Goal: Task Accomplishment & Management: Use online tool/utility

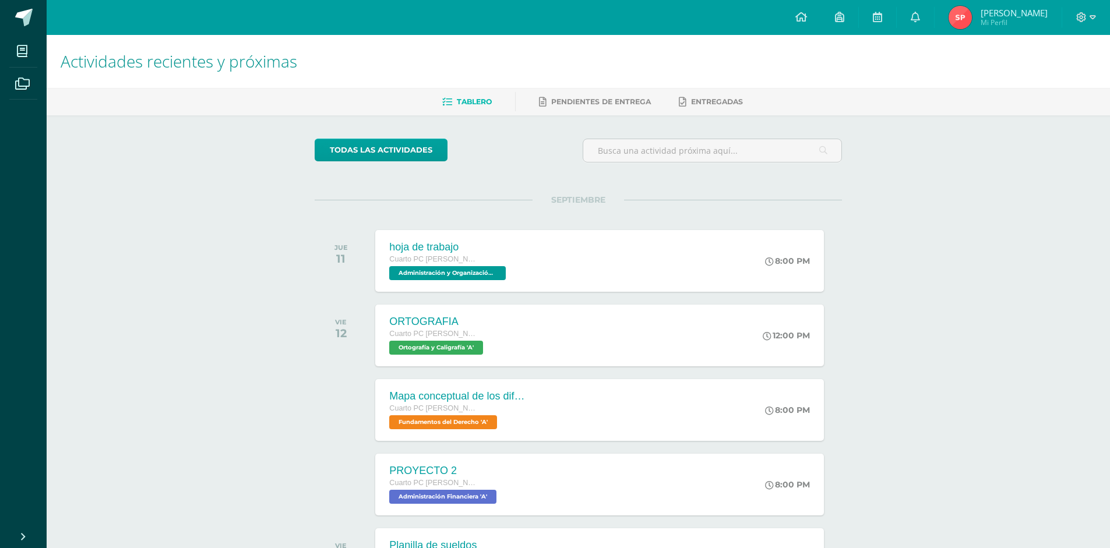
click at [1024, 16] on span "[PERSON_NAME]" at bounding box center [1013, 13] width 67 height 12
click at [972, 20] on img at bounding box center [959, 17] width 23 height 23
click at [1090, 16] on icon at bounding box center [1092, 17] width 6 height 4
click at [1079, 19] on icon at bounding box center [1081, 17] width 10 height 10
click at [1049, 80] on span "Cerrar sesión" at bounding box center [1056, 79] width 52 height 11
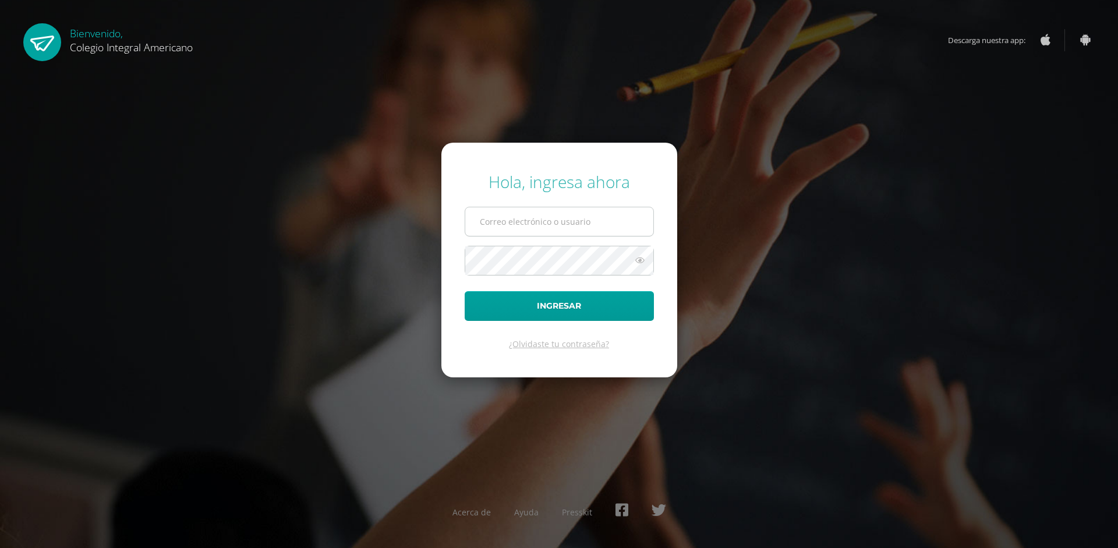
click at [559, 216] on input "text" at bounding box center [559, 221] width 188 height 29
type input "alumno24jkca3@integralamericano.edu.gt"
click at [643, 264] on icon at bounding box center [640, 260] width 15 height 14
click at [465, 291] on button "Ingresar" at bounding box center [559, 306] width 189 height 30
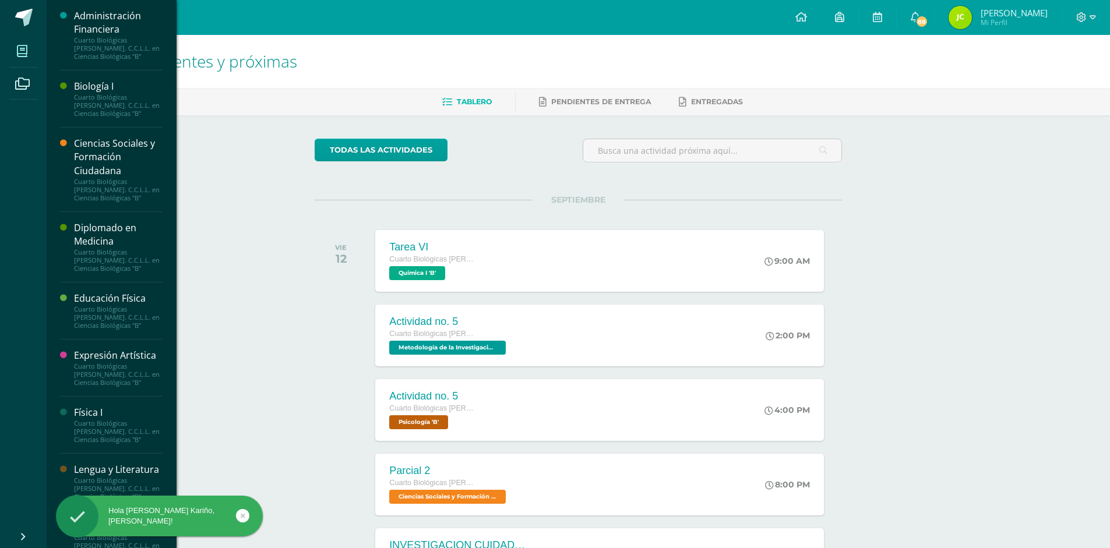
click at [17, 49] on icon at bounding box center [22, 51] width 10 height 12
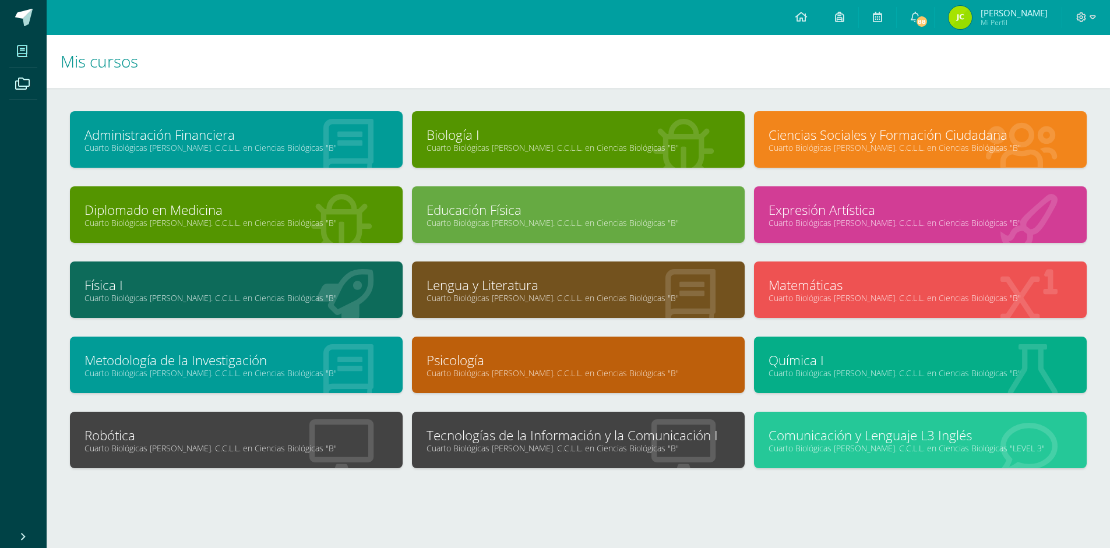
click at [549, 426] on link "Tecnologías de la Información y la Comunicación I" at bounding box center [577, 435] width 303 height 18
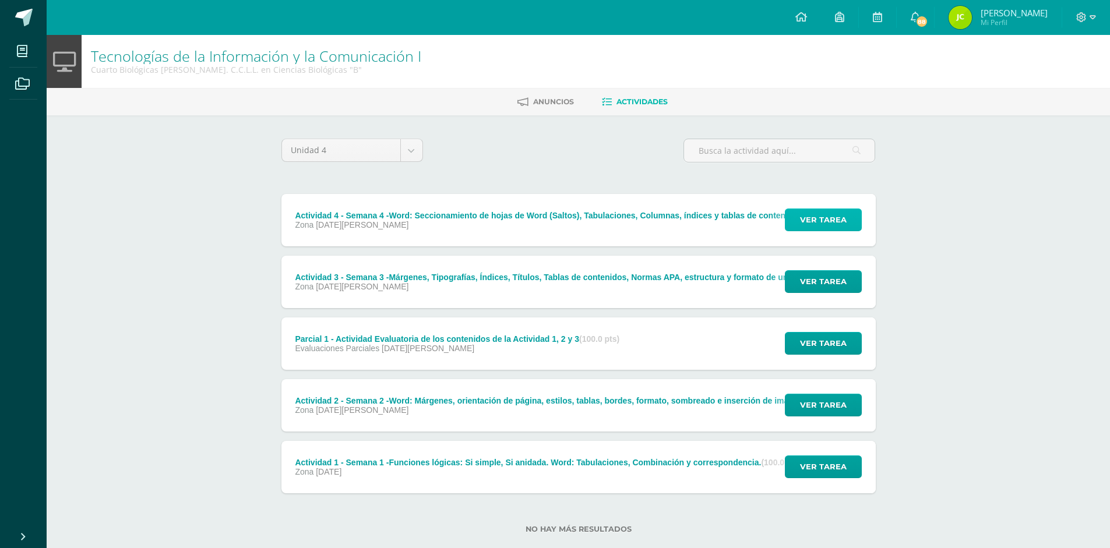
click at [816, 218] on span "Ver tarea" at bounding box center [823, 220] width 47 height 22
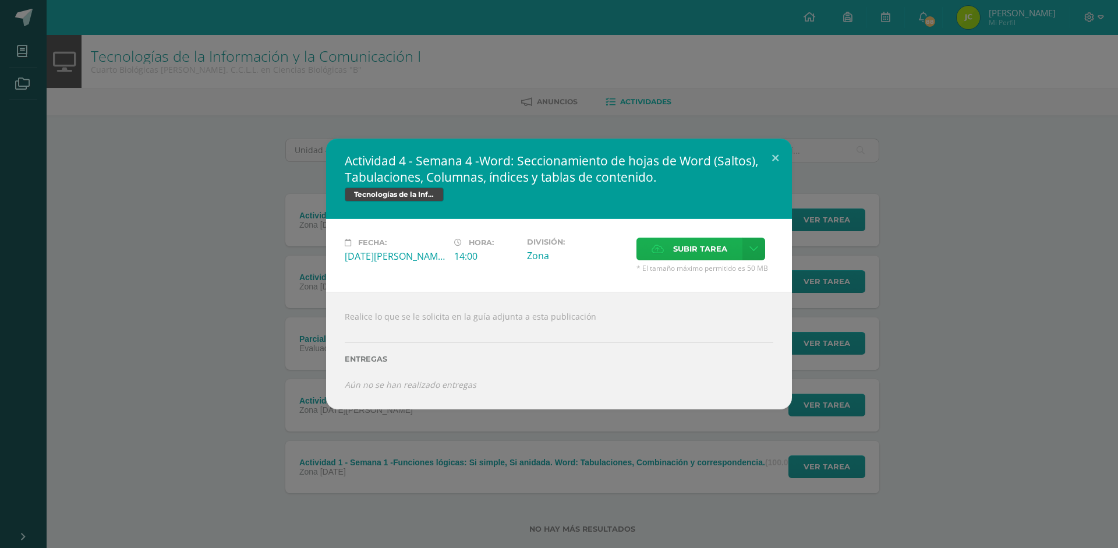
click at [680, 248] on span "Subir tarea" at bounding box center [700, 249] width 54 height 22
click at [0, 0] on input "Subir tarea" at bounding box center [0, 0] width 0 height 0
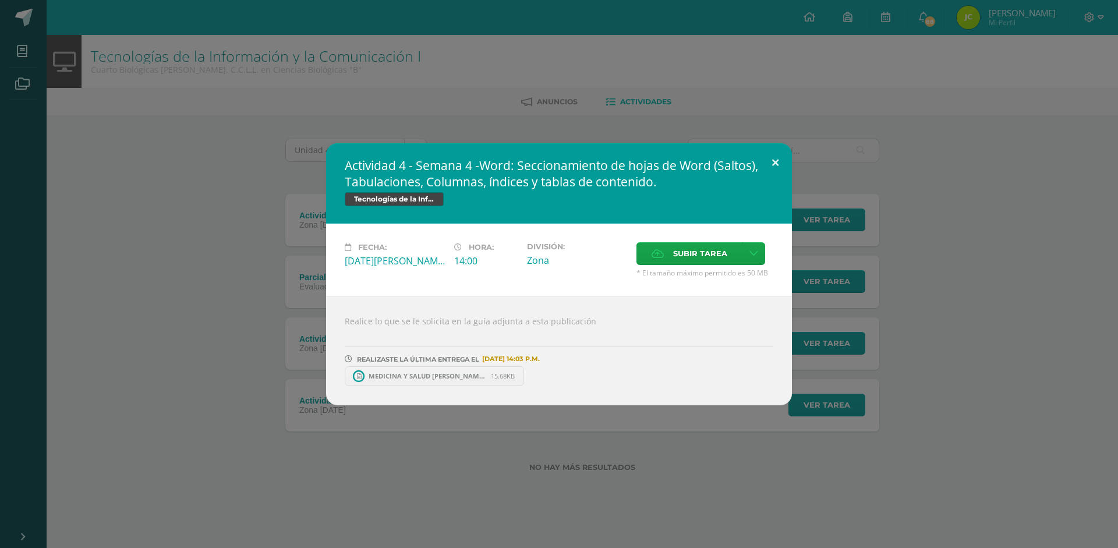
click at [775, 158] on button at bounding box center [775, 163] width 33 height 40
